Goal: Information Seeking & Learning: Learn about a topic

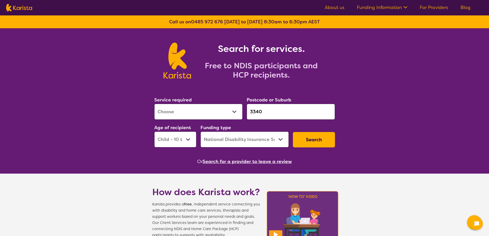
select select "[MEDICAL_DATA]"
select select "CH"
select select "NDIS"
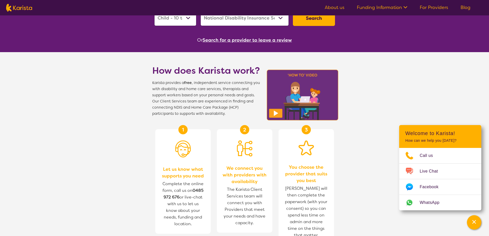
scroll to position [77, 0]
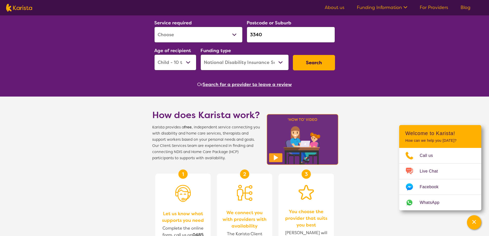
click at [336, 9] on link "About us" at bounding box center [335, 7] width 20 height 6
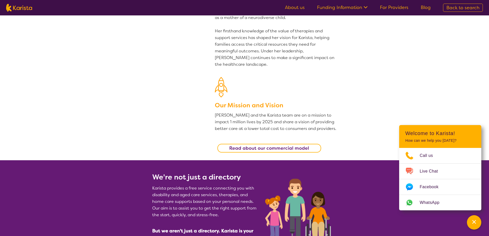
scroll to position [77, 0]
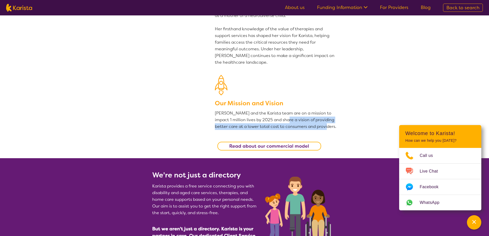
drag, startPoint x: 281, startPoint y: 119, endPoint x: 321, endPoint y: 125, distance: 41.2
click at [321, 125] on p "[PERSON_NAME] and the Karista team are on a mission to impact 1 million lives b…" at bounding box center [276, 120] width 122 height 20
copy p "vision of providing better care at a lower total cost to consumers and provider…"
click at [247, 109] on span "Our Mission and Vision [PERSON_NAME] and the Karista team are on a mission to i…" at bounding box center [276, 114] width 122 height 31
click at [293, 113] on p "[PERSON_NAME] and the Karista team are on a mission to impact 1 million lives b…" at bounding box center [276, 120] width 122 height 20
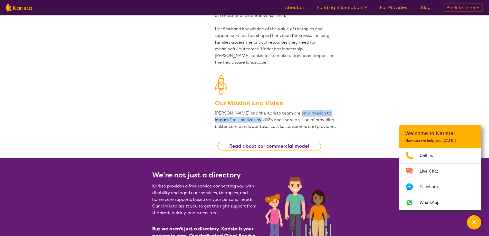
drag, startPoint x: 294, startPoint y: 112, endPoint x: 257, endPoint y: 119, distance: 37.7
click at [257, 119] on p "[PERSON_NAME] and the Karista team are on a mission to impact 1 million lives b…" at bounding box center [276, 120] width 122 height 20
copy p "mission to impact 1 million lives by 2025"
